Goal: Information Seeking & Learning: Learn about a topic

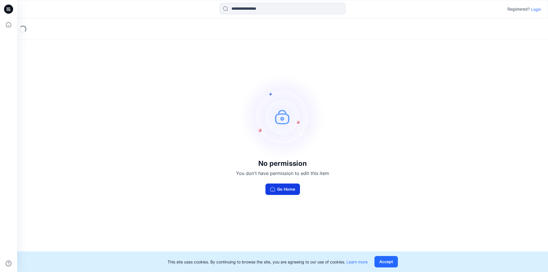
click at [280, 193] on button "Go Home" at bounding box center [282, 188] width 35 height 11
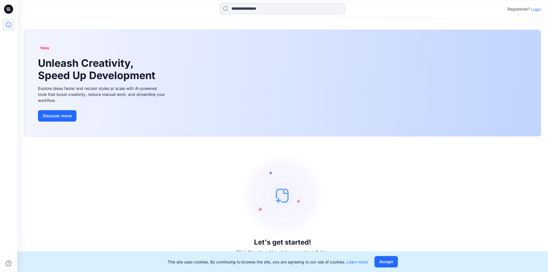
click at [534, 9] on p "Login" at bounding box center [536, 9] width 10 height 6
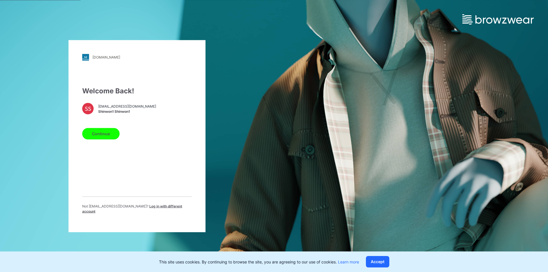
click at [149, 110] on div "SS [EMAIL_ADDRESS][DOMAIN_NAME] Shinwon1 Shinwon1" at bounding box center [137, 108] width 110 height 11
click at [124, 113] on span "Shinwon1 Shinwon1" at bounding box center [127, 111] width 58 height 5
click at [106, 138] on button "Continue" at bounding box center [100, 133] width 37 height 11
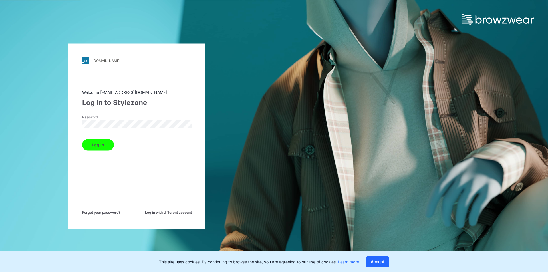
click at [104, 144] on button "Log in" at bounding box center [98, 144] width 32 height 11
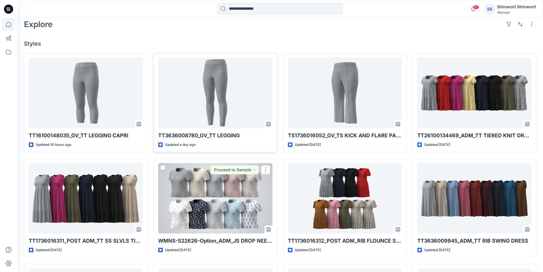
scroll to position [143, 0]
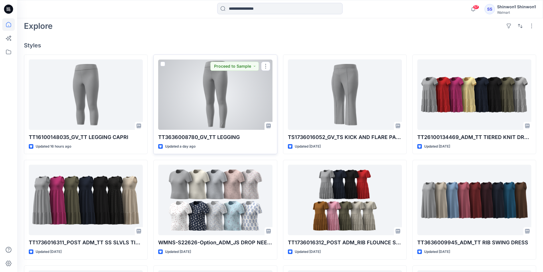
click at [236, 110] on div at bounding box center [215, 94] width 114 height 70
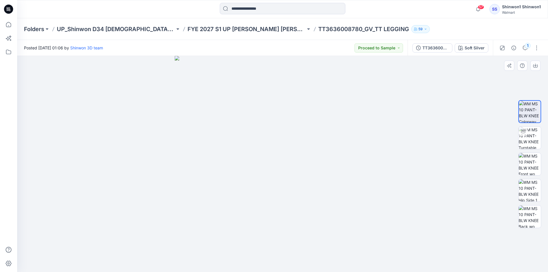
drag, startPoint x: 296, startPoint y: 154, endPoint x: 222, endPoint y: 151, distance: 73.7
click at [214, 151] on img at bounding box center [283, 164] width 216 height 216
click at [533, 142] on img at bounding box center [529, 138] width 22 height 22
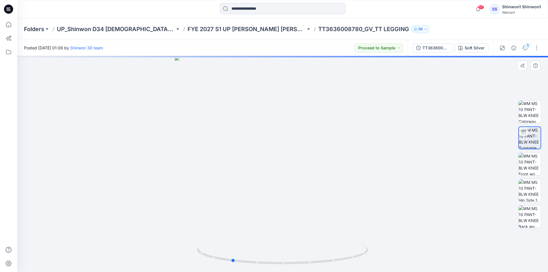
drag, startPoint x: 278, startPoint y: 159, endPoint x: 231, endPoint y: 157, distance: 47.1
click at [230, 157] on div at bounding box center [282, 164] width 531 height 216
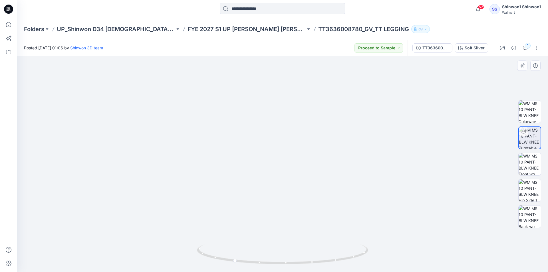
drag, startPoint x: 288, startPoint y: 160, endPoint x: 213, endPoint y: 165, distance: 75.5
click at [212, 166] on img at bounding box center [283, 102] width 480 height 340
drag, startPoint x: 269, startPoint y: 166, endPoint x: 352, endPoint y: 172, distance: 83.3
click at [351, 172] on img at bounding box center [283, 105] width 480 height 333
drag, startPoint x: 313, startPoint y: 225, endPoint x: 375, endPoint y: 184, distance: 74.6
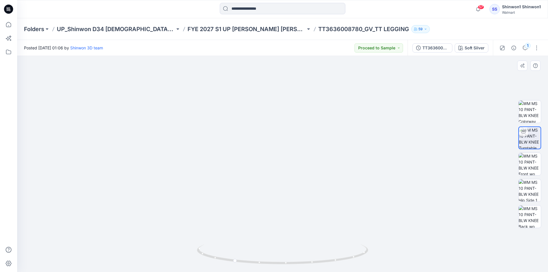
click at [370, 215] on img at bounding box center [283, 100] width 480 height 343
drag, startPoint x: 333, startPoint y: 92, endPoint x: 420, endPoint y: 91, distance: 87.0
click at [420, 91] on img at bounding box center [283, 100] width 480 height 343
drag, startPoint x: 263, startPoint y: 70, endPoint x: 331, endPoint y: 77, distance: 67.8
click at [331, 77] on img at bounding box center [283, 100] width 480 height 344
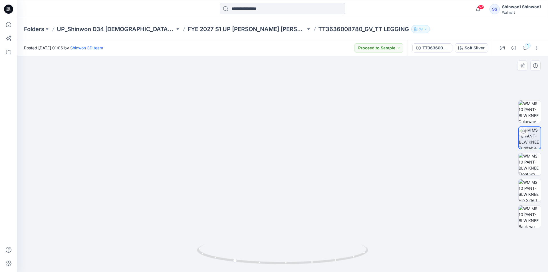
drag, startPoint x: 293, startPoint y: 117, endPoint x: 343, endPoint y: 118, distance: 50.8
click at [343, 118] on img at bounding box center [282, 157] width 243 height 229
drag, startPoint x: 293, startPoint y: 148, endPoint x: 345, endPoint y: 153, distance: 51.8
click at [345, 153] on img at bounding box center [282, 159] width 243 height 226
click at [215, 260] on icon at bounding box center [283, 254] width 173 height 21
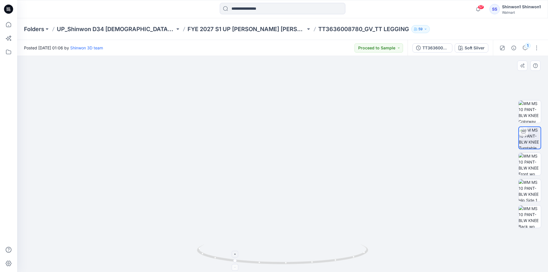
click at [236, 256] on div at bounding box center [235, 253] width 7 height 7
drag, startPoint x: 266, startPoint y: 221, endPoint x: 352, endPoint y: 219, distance: 86.8
click at [352, 219] on img at bounding box center [282, 158] width 243 height 227
drag, startPoint x: 280, startPoint y: 227, endPoint x: 246, endPoint y: 226, distance: 33.7
click at [244, 225] on img at bounding box center [282, 156] width 243 height 232
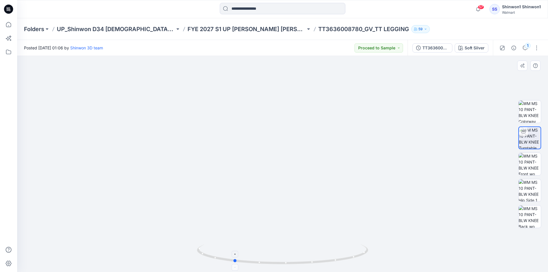
drag, startPoint x: 284, startPoint y: 263, endPoint x: 296, endPoint y: 263, distance: 11.4
click at [285, 263] on icon at bounding box center [283, 254] width 173 height 21
drag, startPoint x: 297, startPoint y: 264, endPoint x: 345, endPoint y: 258, distance: 49.1
click at [346, 259] on icon at bounding box center [283, 254] width 173 height 21
click at [531, 169] on img at bounding box center [529, 164] width 22 height 22
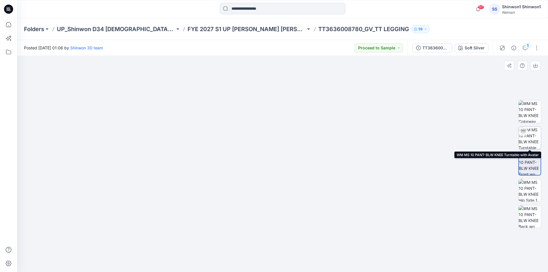
click at [531, 138] on img at bounding box center [529, 138] width 22 height 22
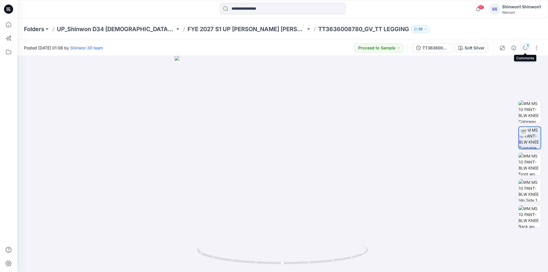
click at [524, 46] on icon "button" at bounding box center [525, 48] width 5 height 5
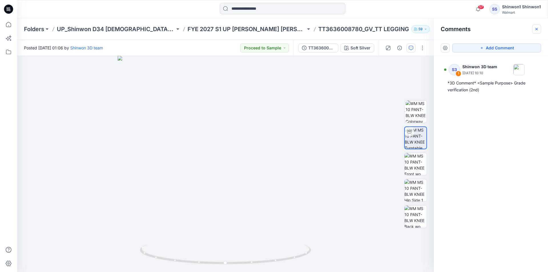
click at [538, 27] on icon "button" at bounding box center [536, 29] width 5 height 5
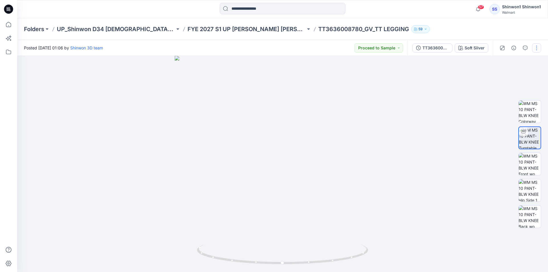
click at [535, 51] on button "button" at bounding box center [536, 47] width 9 height 9
click at [532, 48] on button "button" at bounding box center [536, 47] width 9 height 9
click at [534, 47] on button "button" at bounding box center [536, 47] width 9 height 9
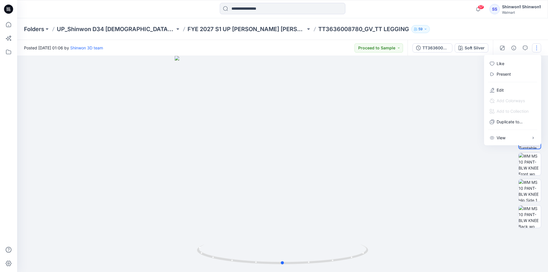
click at [446, 67] on div at bounding box center [282, 164] width 531 height 216
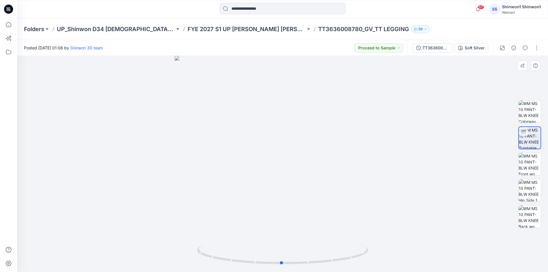
drag, startPoint x: 315, startPoint y: 149, endPoint x: 197, endPoint y: 153, distance: 118.2
click at [197, 153] on div at bounding box center [282, 164] width 531 height 216
drag, startPoint x: 303, startPoint y: 188, endPoint x: 321, endPoint y: 191, distance: 18.2
click at [321, 191] on div at bounding box center [282, 164] width 531 height 216
drag, startPoint x: 294, startPoint y: 180, endPoint x: 324, endPoint y: 180, distance: 30.5
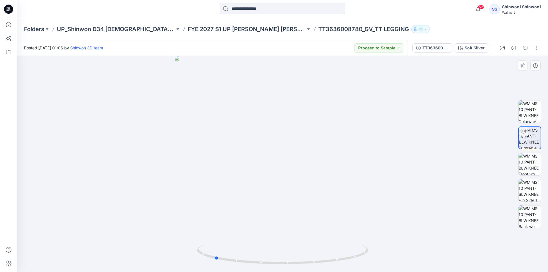
click at [324, 180] on div at bounding box center [282, 164] width 531 height 216
click at [341, 40] on div "Posted [DATE] 01:06 by Shinwon 3D team Proceed to Sample" at bounding box center [212, 48] width 390 height 16
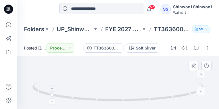
drag, startPoint x: 120, startPoint y: 71, endPoint x: 110, endPoint y: 93, distance: 23.9
click at [110, 93] on div at bounding box center [118, 82] width 202 height 53
drag, startPoint x: 110, startPoint y: 91, endPoint x: 104, endPoint y: 70, distance: 21.1
click at [105, 70] on div at bounding box center [118, 82] width 202 height 53
drag, startPoint x: 120, startPoint y: 102, endPoint x: 52, endPoint y: 99, distance: 68.0
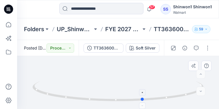
click at [48, 98] on icon at bounding box center [119, 91] width 173 height 21
